Goal: Navigation & Orientation: Find specific page/section

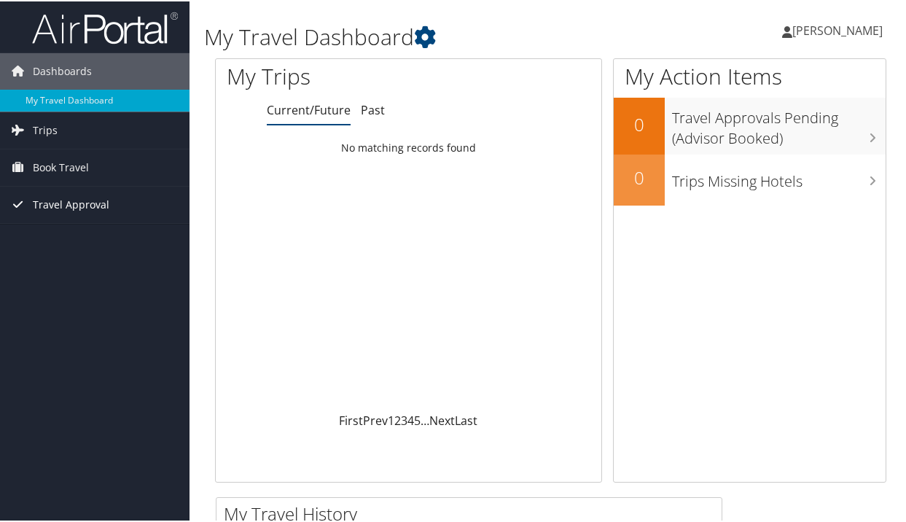
click at [60, 202] on span "Travel Approval" at bounding box center [71, 203] width 76 height 36
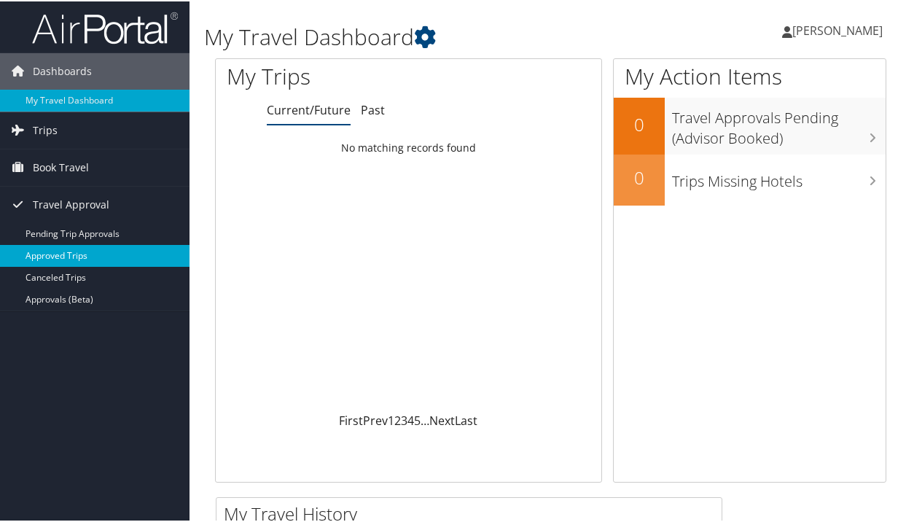
click at [58, 254] on link "Approved Trips" at bounding box center [94, 254] width 189 height 22
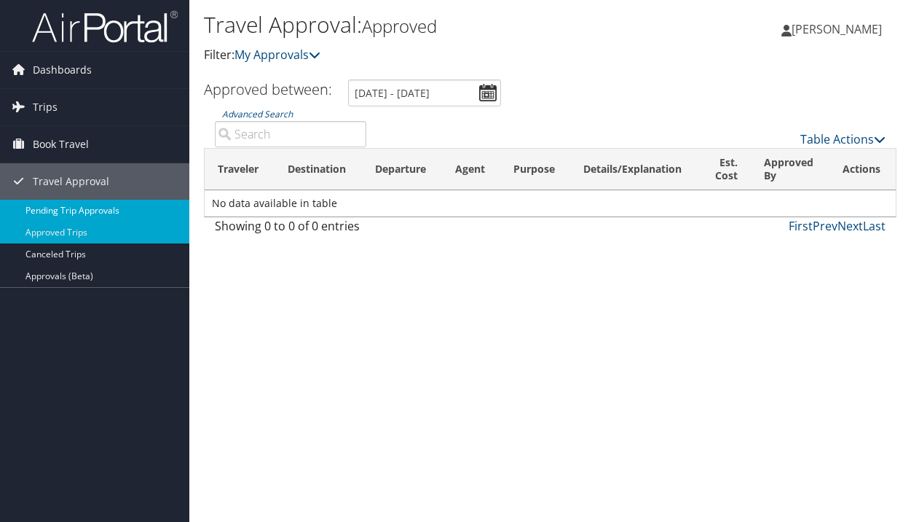
click at [84, 213] on link "Pending Trip Approvals" at bounding box center [94, 211] width 189 height 22
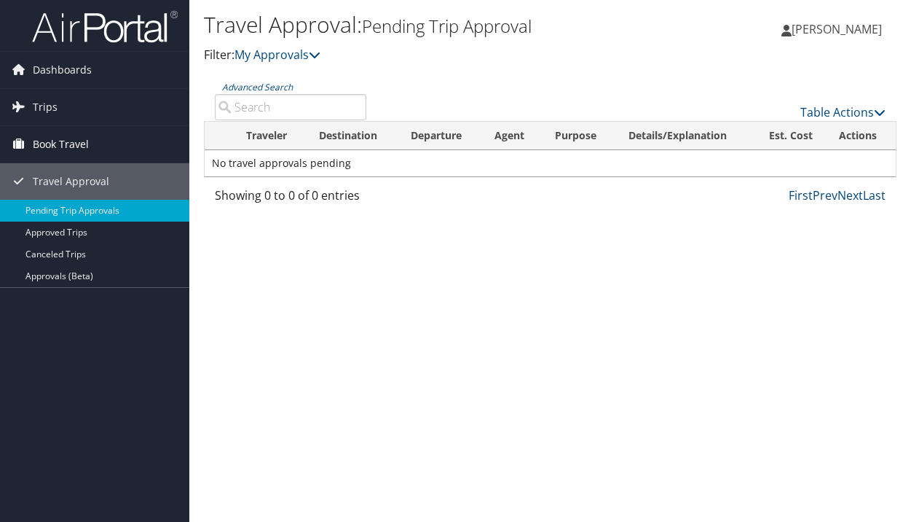
click at [62, 142] on span "Book Travel" at bounding box center [61, 144] width 56 height 36
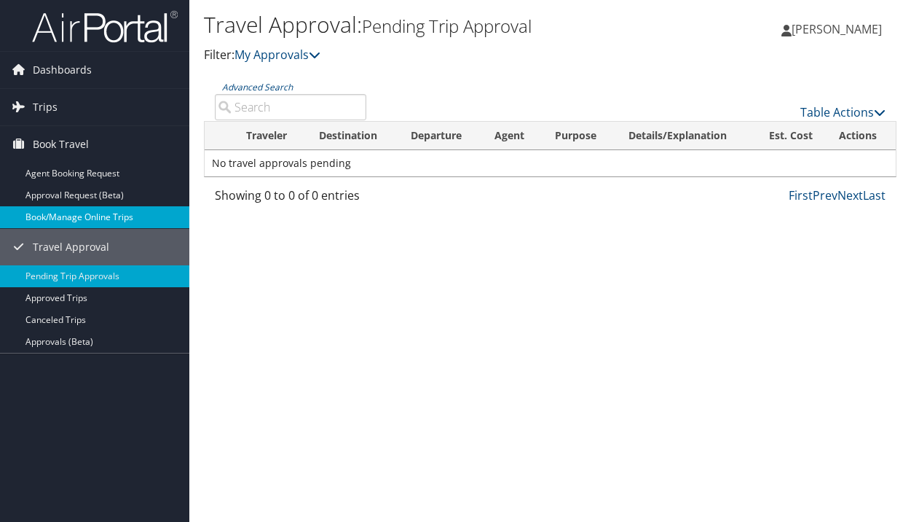
click at [81, 219] on link "Book/Manage Online Trips" at bounding box center [94, 217] width 189 height 22
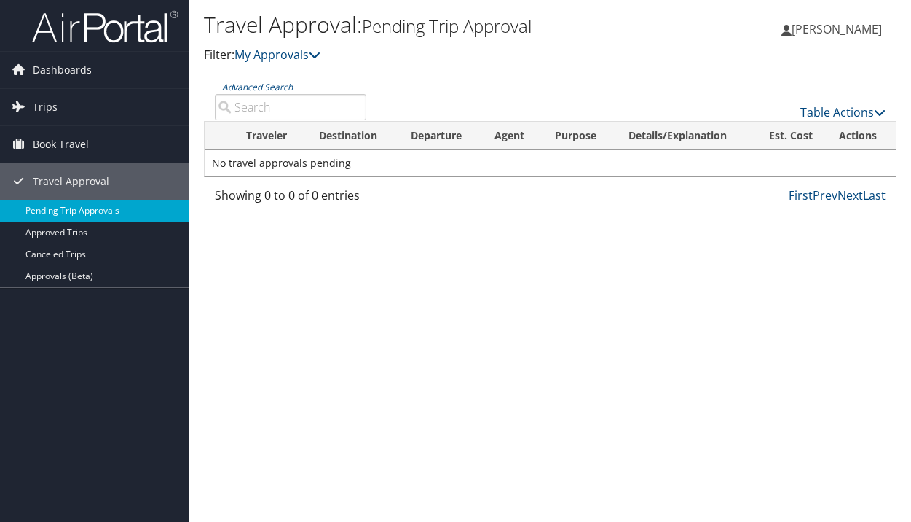
click at [71, 209] on link "Pending Trip Approvals" at bounding box center [94, 211] width 189 height 22
click at [94, 237] on link "Approved Trips" at bounding box center [94, 232] width 189 height 22
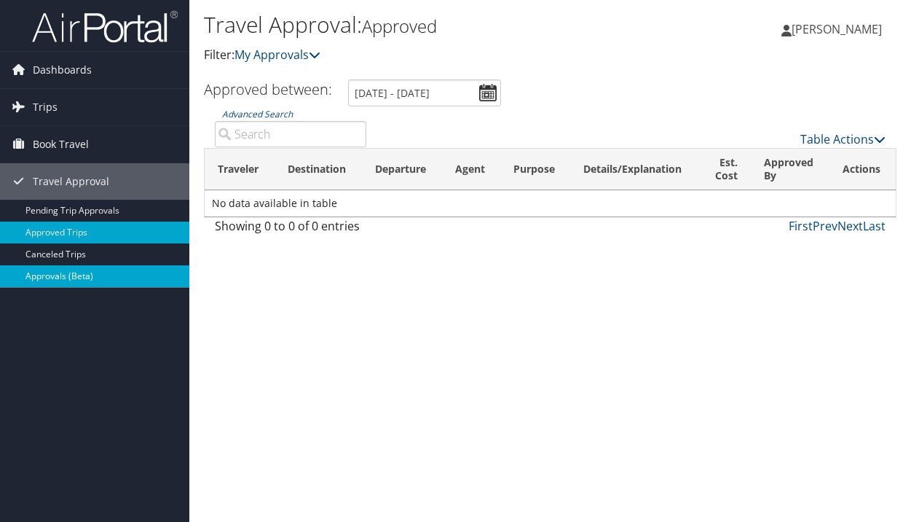
click at [41, 272] on link "Approvals (Beta)" at bounding box center [94, 276] width 189 height 22
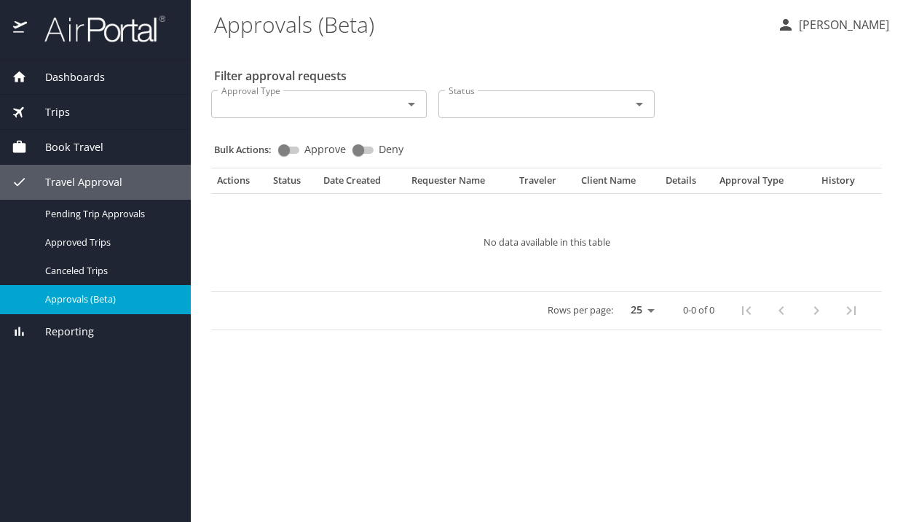
click at [63, 111] on span "Trips" at bounding box center [48, 112] width 43 height 16
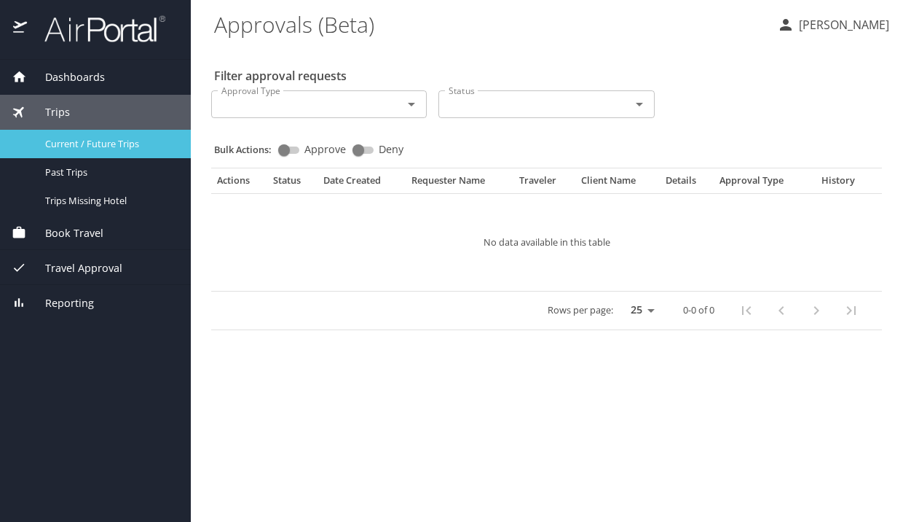
click at [63, 141] on span "Current / Future Trips" at bounding box center [109, 144] width 128 height 14
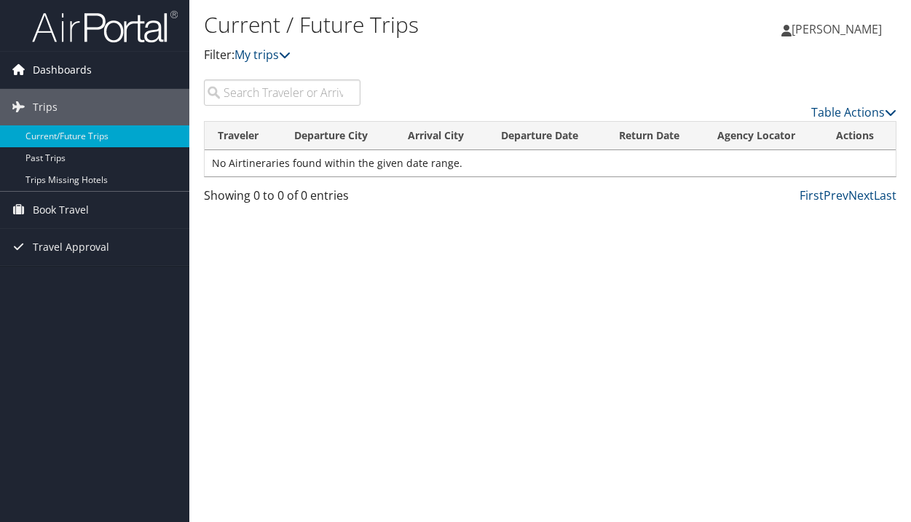
click at [45, 72] on span "Dashboards" at bounding box center [62, 70] width 59 height 36
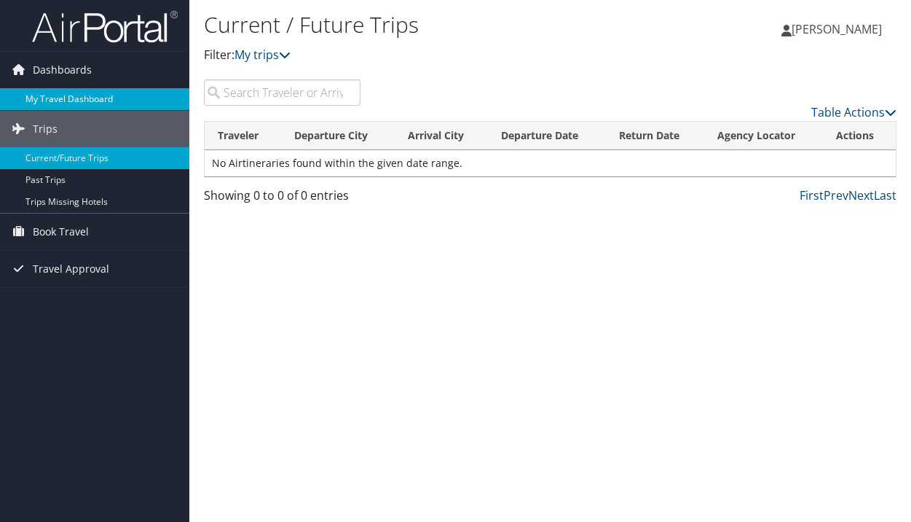
click at [41, 93] on link "My Travel Dashboard" at bounding box center [94, 99] width 189 height 22
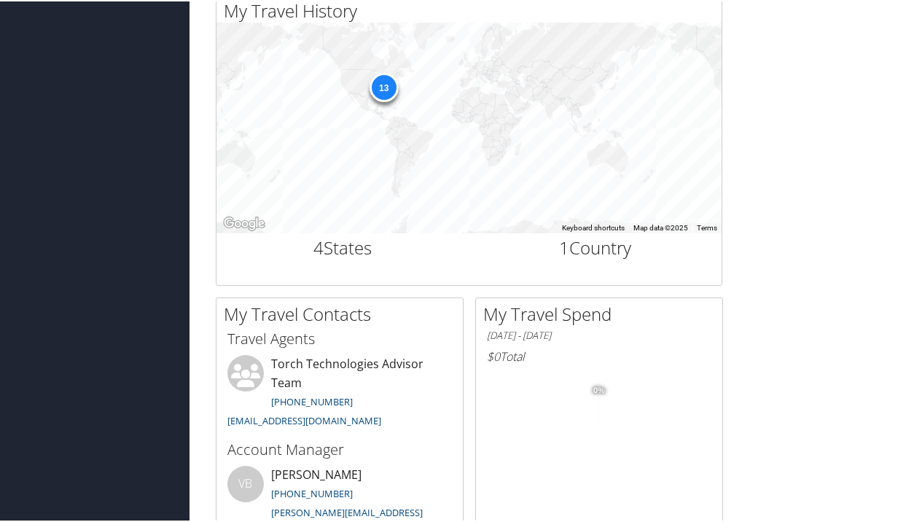
scroll to position [511, 0]
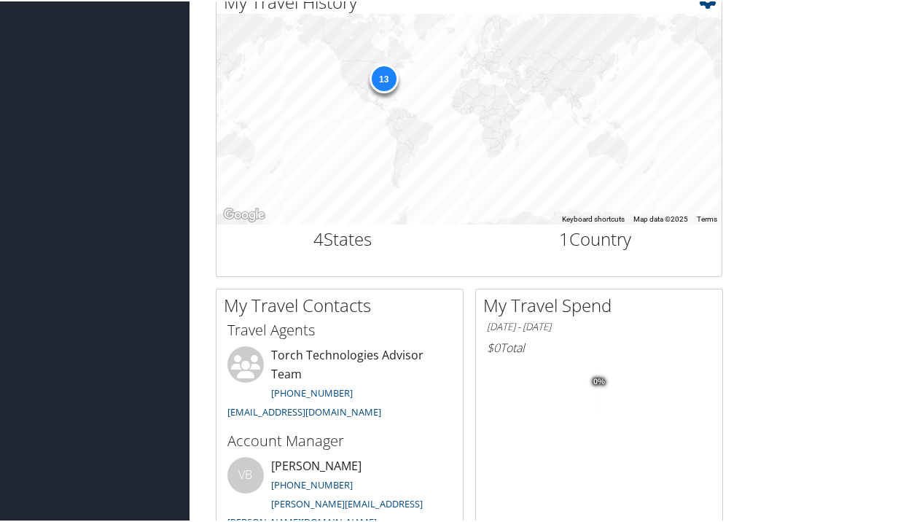
click at [384, 72] on div "13" at bounding box center [383, 77] width 29 height 29
click at [348, 236] on h2 "4 States" at bounding box center [342, 237] width 231 height 25
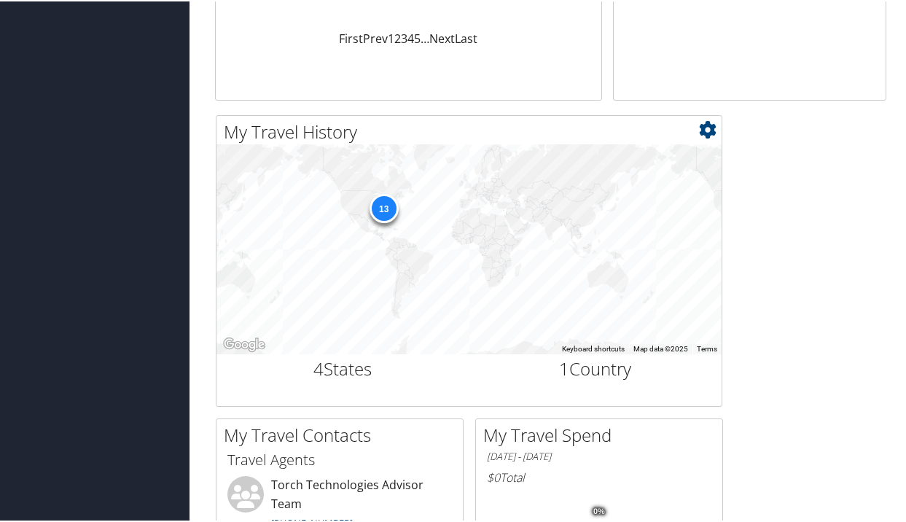
scroll to position [382, 0]
click at [391, 288] on div "13" at bounding box center [468, 247] width 505 height 210
click at [707, 133] on icon at bounding box center [707, 127] width 17 height 17
click at [358, 222] on div "13" at bounding box center [468, 247] width 505 height 210
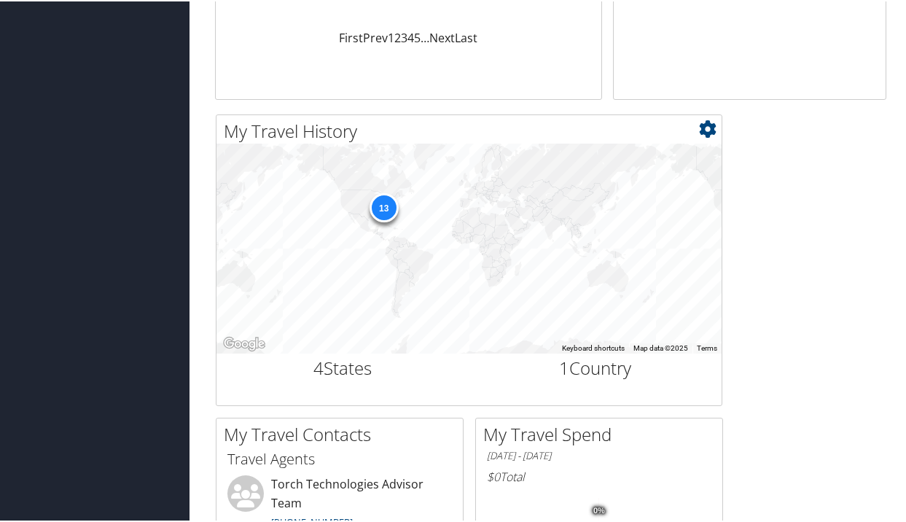
click at [358, 222] on div "13" at bounding box center [468, 247] width 505 height 210
click at [709, 133] on icon at bounding box center [707, 127] width 17 height 17
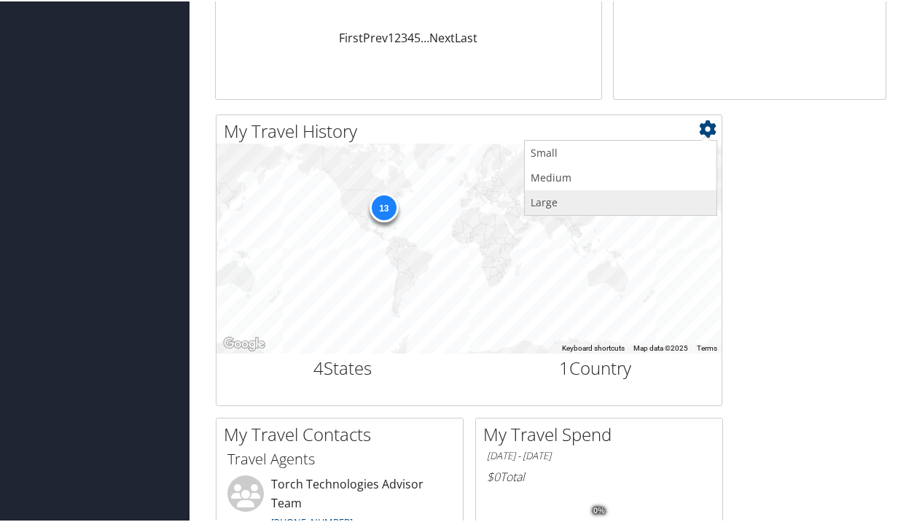
click at [615, 196] on link "Large" at bounding box center [621, 201] width 192 height 25
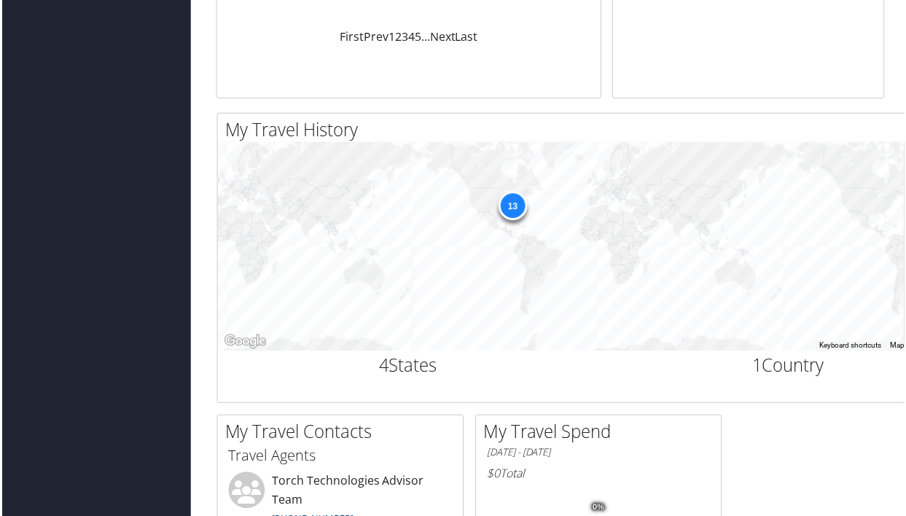
click at [565, 208] on div "13" at bounding box center [597, 247] width 763 height 210
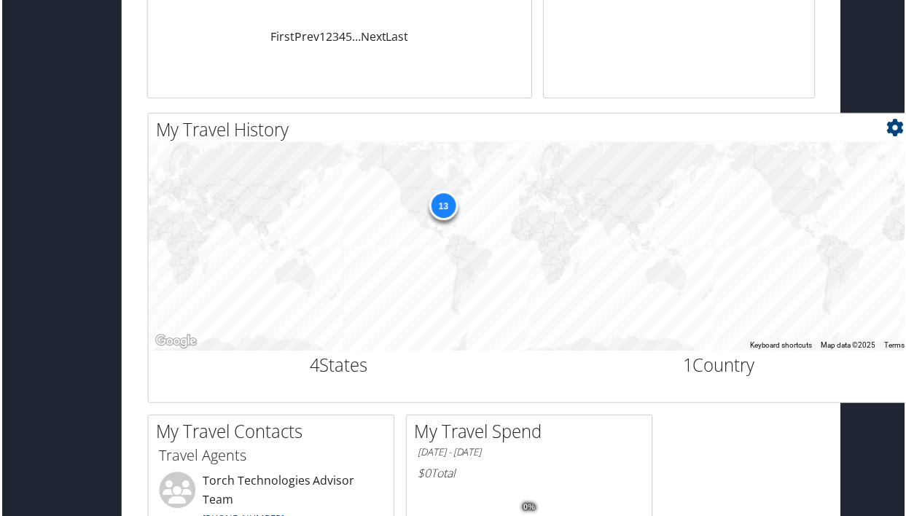
scroll to position [382, 75]
click at [888, 128] on icon at bounding box center [896, 127] width 17 height 17
click at [761, 177] on link "Medium" at bounding box center [810, 176] width 192 height 25
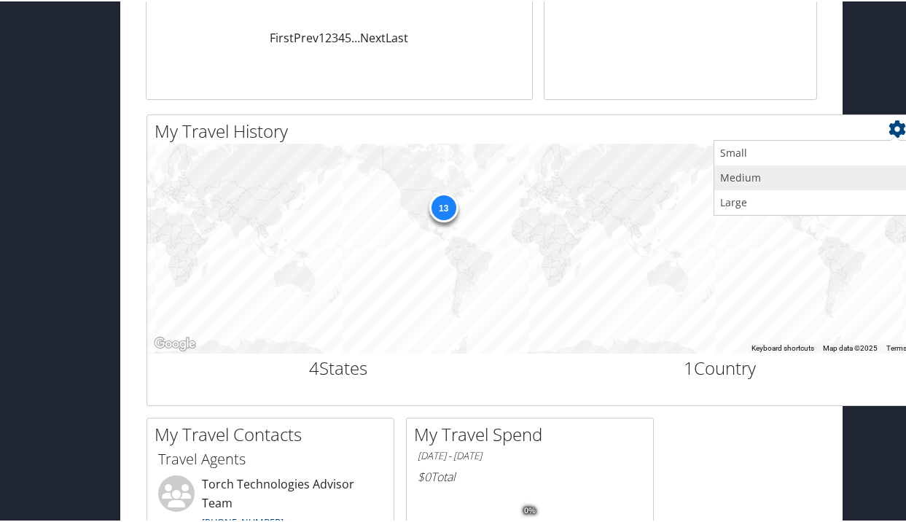
scroll to position [382, 0]
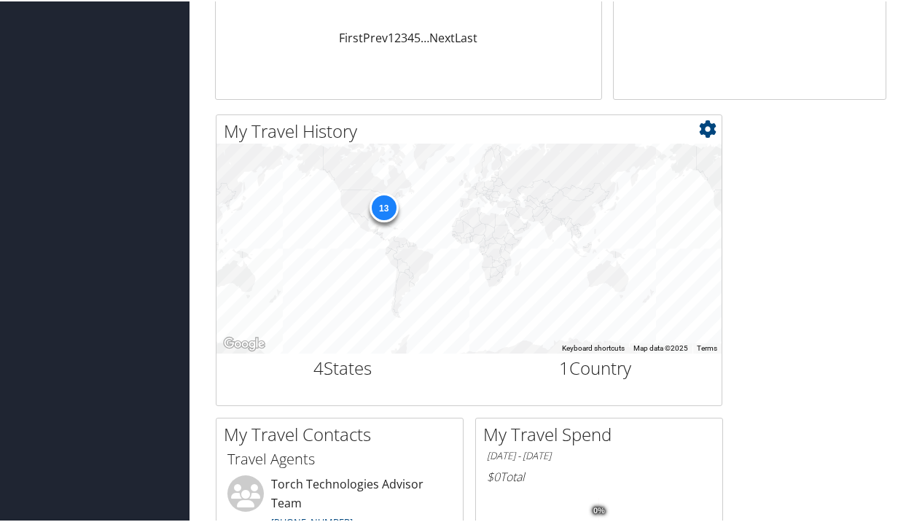
click at [381, 210] on div "13" at bounding box center [383, 206] width 29 height 29
click at [381, 200] on div "13" at bounding box center [383, 206] width 29 height 29
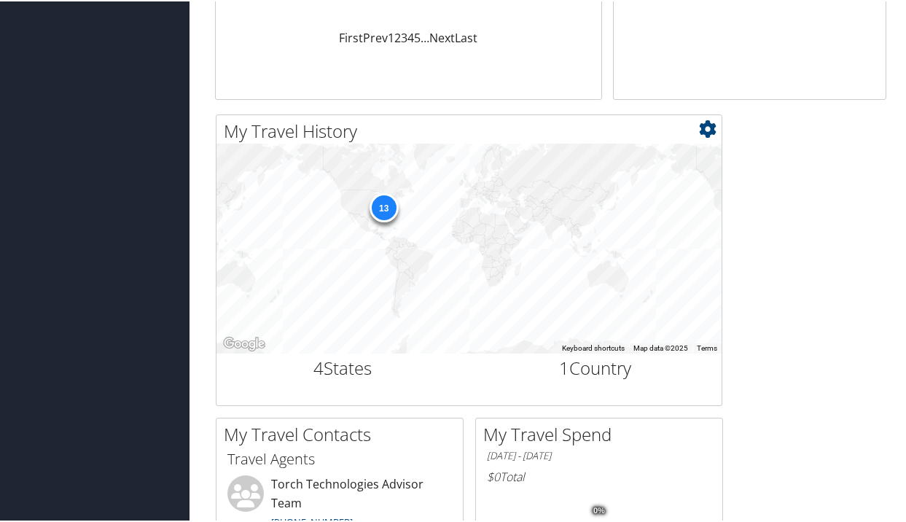
click at [381, 200] on div "13" at bounding box center [383, 206] width 29 height 29
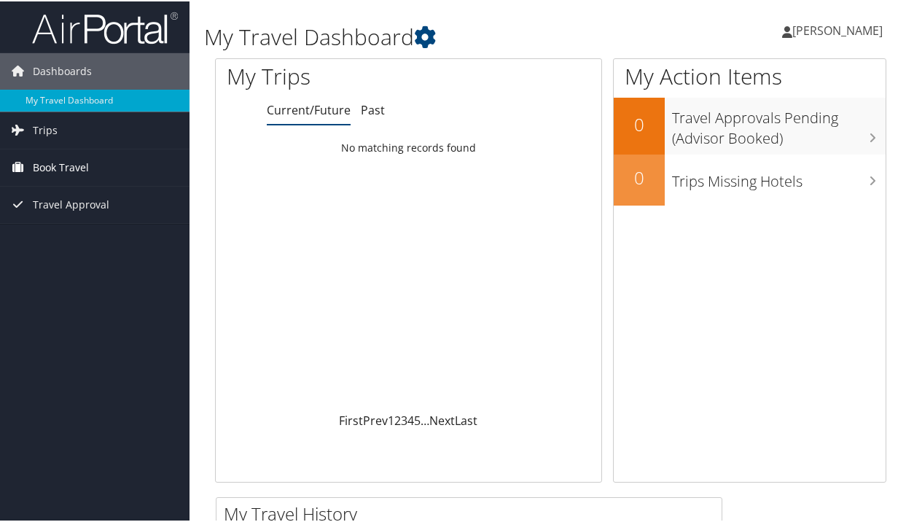
scroll to position [0, 0]
click at [834, 26] on span "[PERSON_NAME]" at bounding box center [837, 29] width 90 height 16
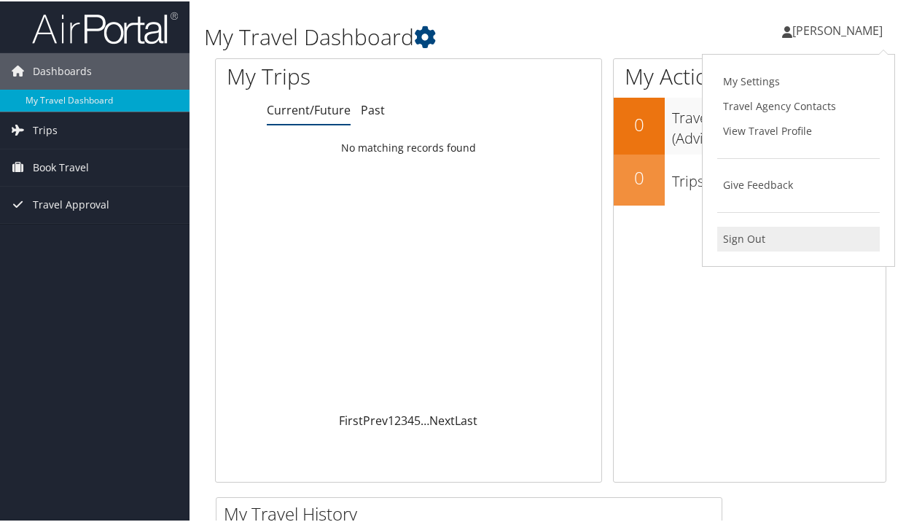
click at [761, 240] on link "Sign Out" at bounding box center [798, 237] width 162 height 25
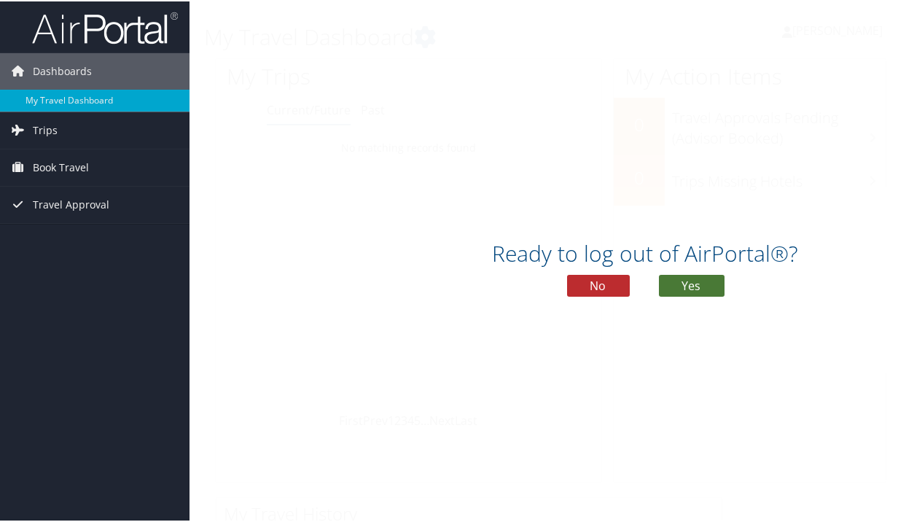
click at [683, 288] on button "Yes" at bounding box center [692, 284] width 66 height 22
